Goal: Task Accomplishment & Management: Manage account settings

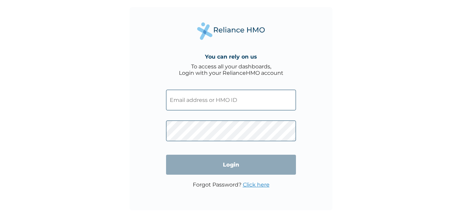
click at [173, 95] on input "text" at bounding box center [231, 100] width 130 height 21
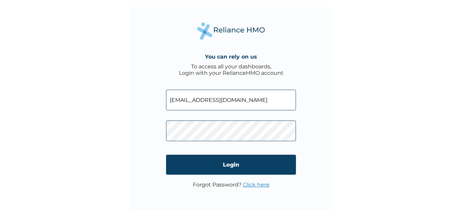
type input "[EMAIL_ADDRESS][DOMAIN_NAME]"
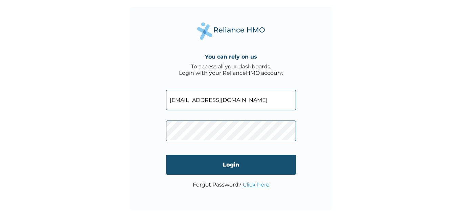
click at [212, 157] on input "Login" at bounding box center [231, 165] width 130 height 20
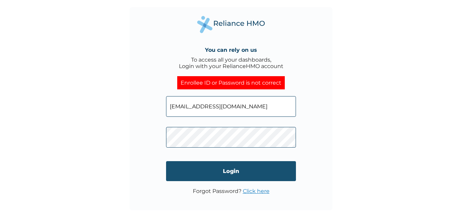
click at [234, 176] on input "Login" at bounding box center [231, 171] width 130 height 20
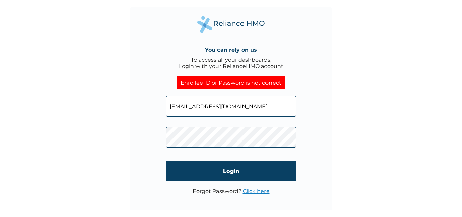
click at [254, 192] on link "Click here" at bounding box center [256, 191] width 27 height 6
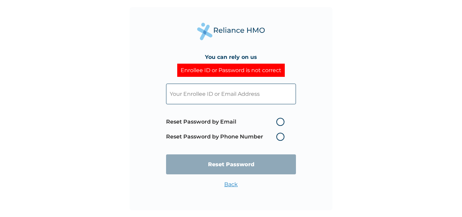
click at [280, 123] on label "Reset Password by Email" at bounding box center [227, 122] width 122 height 8
click at [278, 123] on input "Reset Password by Email" at bounding box center [272, 121] width 11 height 11
radio input "true"
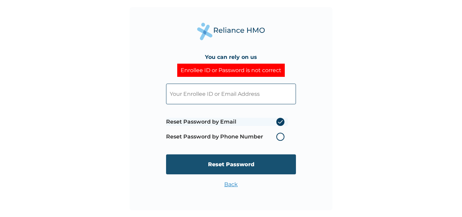
click at [235, 162] on input "Reset Password" at bounding box center [231, 164] width 130 height 20
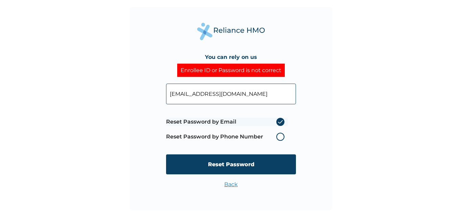
type input "yemi.yinka03@gmail.com"
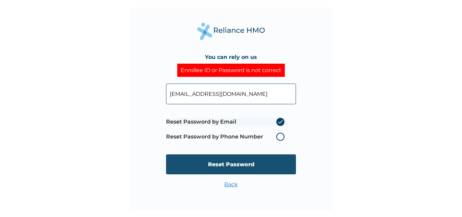
click at [234, 160] on input "Reset Password" at bounding box center [231, 164] width 130 height 20
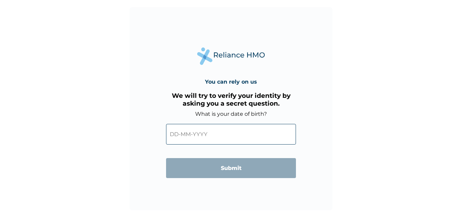
click at [209, 132] on input "text" at bounding box center [231, 134] width 130 height 21
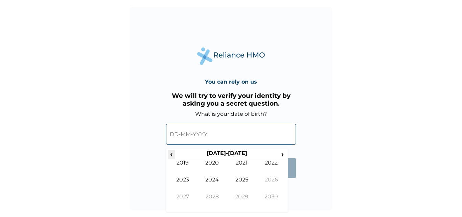
click at [170, 156] on span "‹" at bounding box center [171, 154] width 7 height 8
click at [171, 155] on span "‹" at bounding box center [171, 154] width 7 height 8
click at [270, 162] on td "1992" at bounding box center [272, 167] width 30 height 17
click at [188, 181] on td "May" at bounding box center [183, 184] width 30 height 17
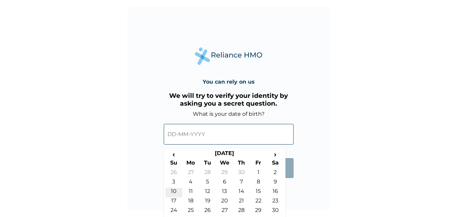
click at [174, 192] on td "10" at bounding box center [174, 192] width 17 height 9
type input "10-05-1992"
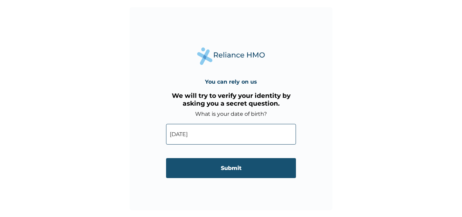
click at [222, 169] on input "Submit" at bounding box center [231, 168] width 130 height 20
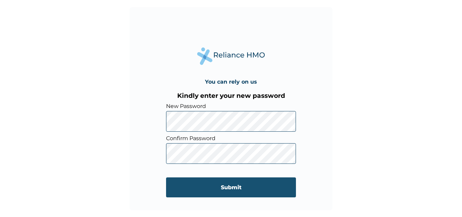
click at [226, 185] on input "Submit" at bounding box center [231, 187] width 130 height 20
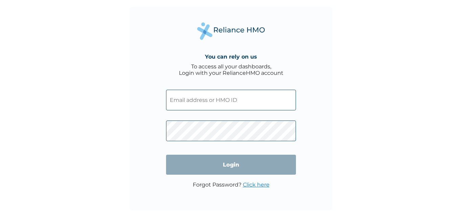
type input "[EMAIL_ADDRESS][DOMAIN_NAME]"
click at [230, 164] on input "Login" at bounding box center [231, 165] width 130 height 20
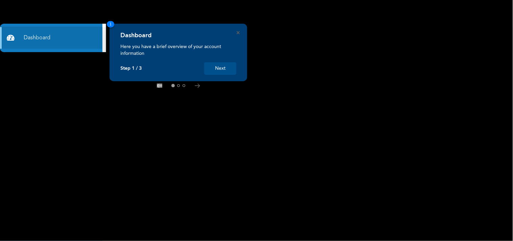
click at [215, 69] on button "Next" at bounding box center [220, 68] width 32 height 13
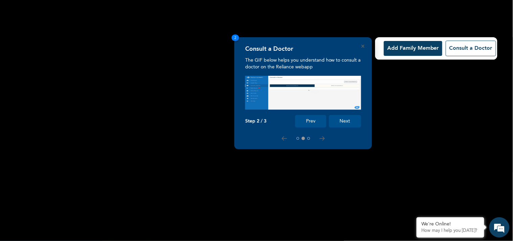
click at [348, 123] on button "Next" at bounding box center [345, 121] width 32 height 13
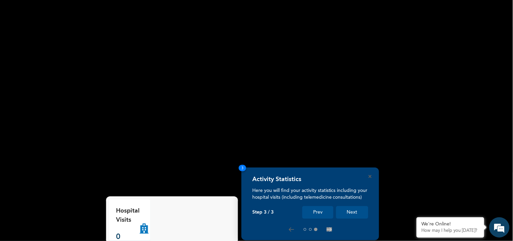
click at [322, 213] on button "Prev" at bounding box center [318, 212] width 31 height 13
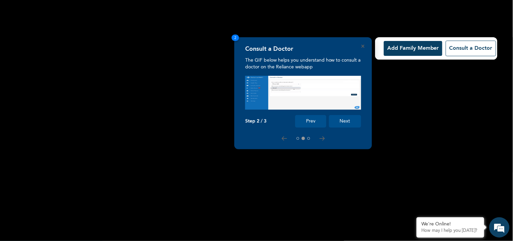
click at [310, 121] on button "Prev" at bounding box center [310, 121] width 31 height 13
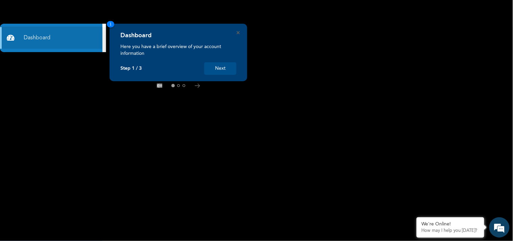
click at [224, 68] on button "Next" at bounding box center [220, 68] width 32 height 13
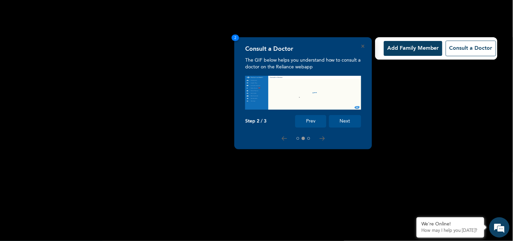
click at [346, 123] on button "Next" at bounding box center [345, 121] width 32 height 13
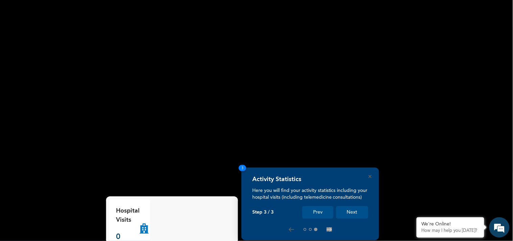
click at [350, 212] on button "Next" at bounding box center [352, 212] width 32 height 13
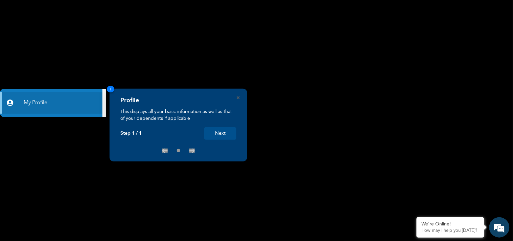
click at [226, 133] on button "Next" at bounding box center [220, 133] width 32 height 13
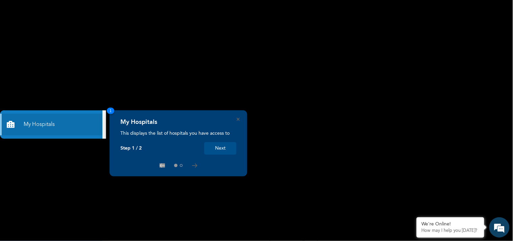
click at [219, 148] on button "Next" at bounding box center [220, 148] width 32 height 13
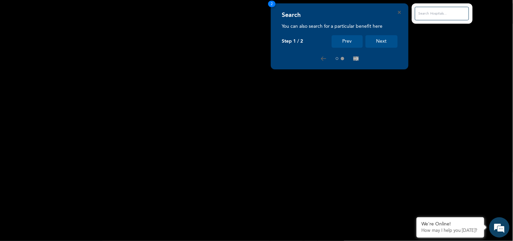
click at [389, 41] on button "Next" at bounding box center [382, 41] width 32 height 13
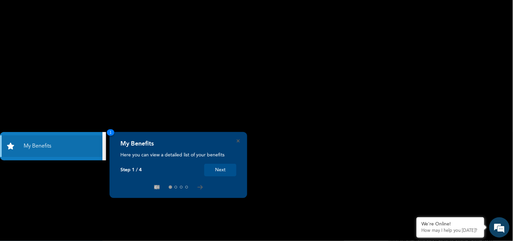
click at [227, 172] on button "Next" at bounding box center [220, 170] width 32 height 13
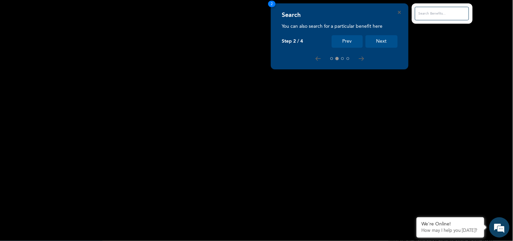
click at [384, 41] on button "Next" at bounding box center [382, 41] width 32 height 13
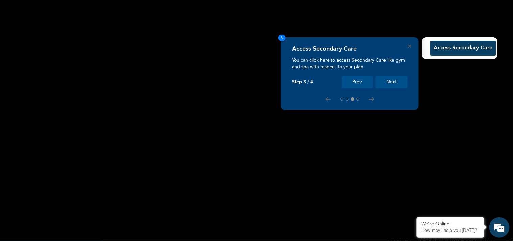
click at [389, 81] on button "Next" at bounding box center [392, 82] width 32 height 13
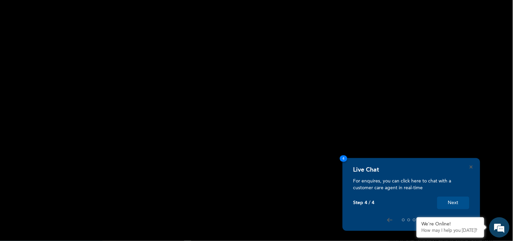
click at [447, 200] on button "Next" at bounding box center [454, 203] width 32 height 13
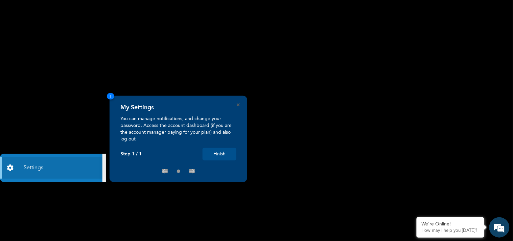
click at [222, 154] on button "Finish" at bounding box center [220, 154] width 34 height 13
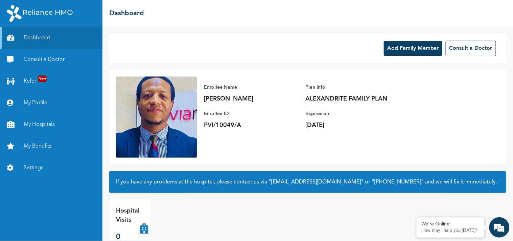
scroll to position [13, 0]
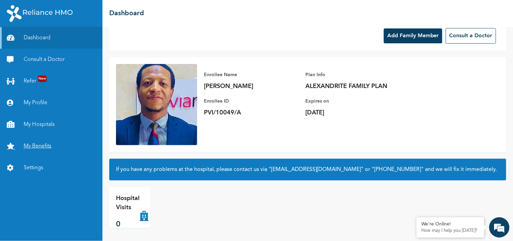
click at [48, 147] on link "My Benefits" at bounding box center [51, 146] width 103 height 22
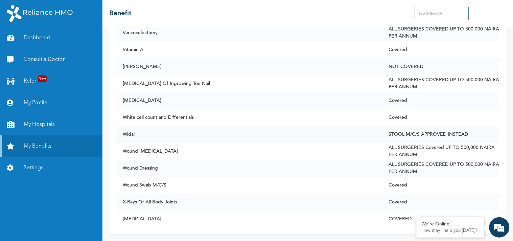
scroll to position [5184, 0]
click at [37, 103] on link "My Profile" at bounding box center [51, 103] width 103 height 22
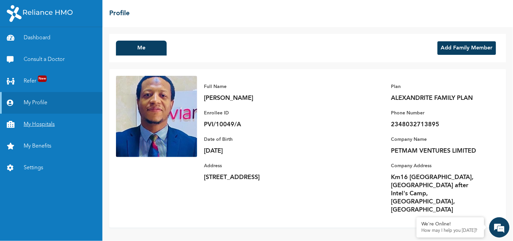
click at [46, 127] on link "My Hospitals" at bounding box center [51, 125] width 103 height 22
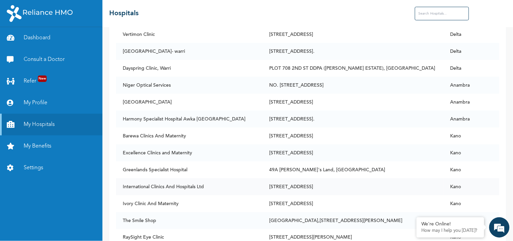
scroll to position [4107, 0]
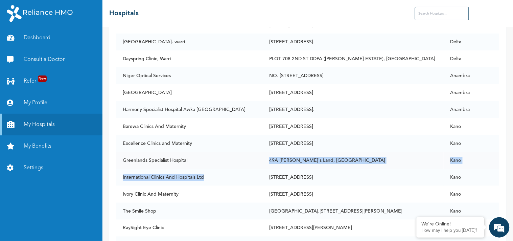
drag, startPoint x: 241, startPoint y: 126, endPoint x: 249, endPoint y: 100, distance: 27.4
click at [249, 152] on td "Greenlands Specialist Hospital" at bounding box center [189, 160] width 147 height 17
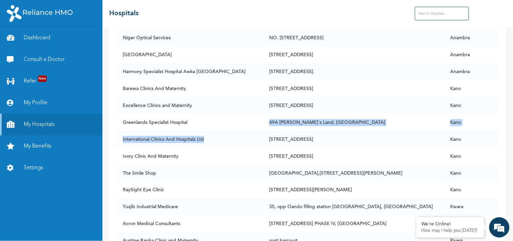
scroll to position [4128, 0]
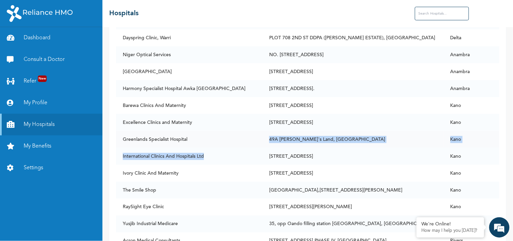
click at [386, 131] on td "49A [PERSON_NAME]'s Land, [GEOGRAPHIC_DATA]" at bounding box center [353, 139] width 181 height 17
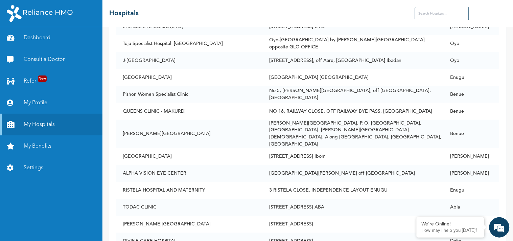
scroll to position [14511, 0]
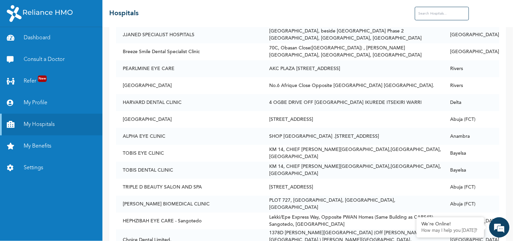
click at [432, 11] on input "text" at bounding box center [442, 14] width 54 height 14
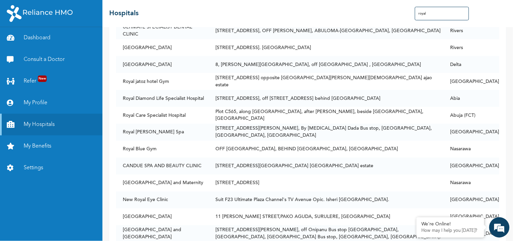
scroll to position [239, 0]
type input "royal"
